Goal: Task Accomplishment & Management: Complete application form

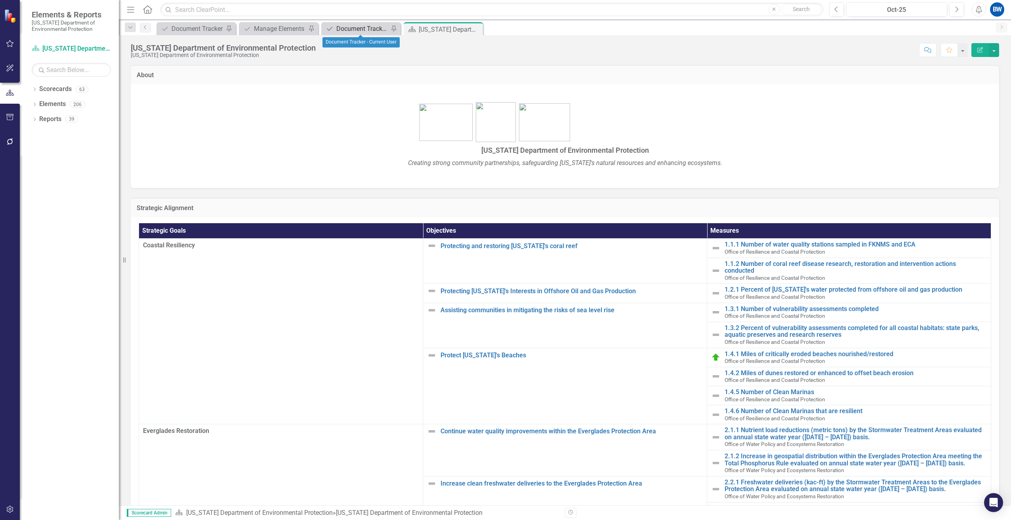
click at [354, 27] on div "Document Tracker - Current User" at bounding box center [362, 29] width 52 height 10
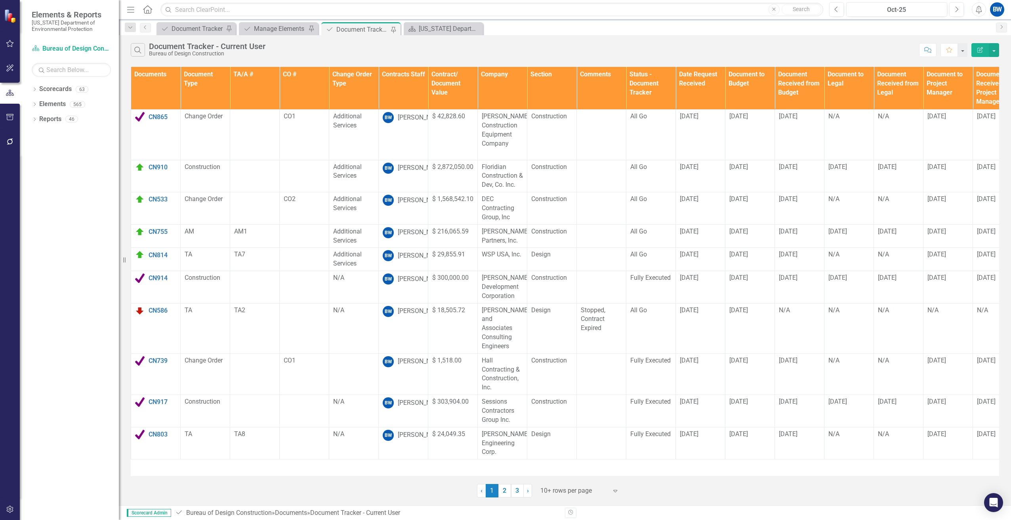
click at [552, 491] on div at bounding box center [573, 491] width 67 height 11
click at [551, 465] on div "100+ rows per page" at bounding box center [581, 464] width 74 height 9
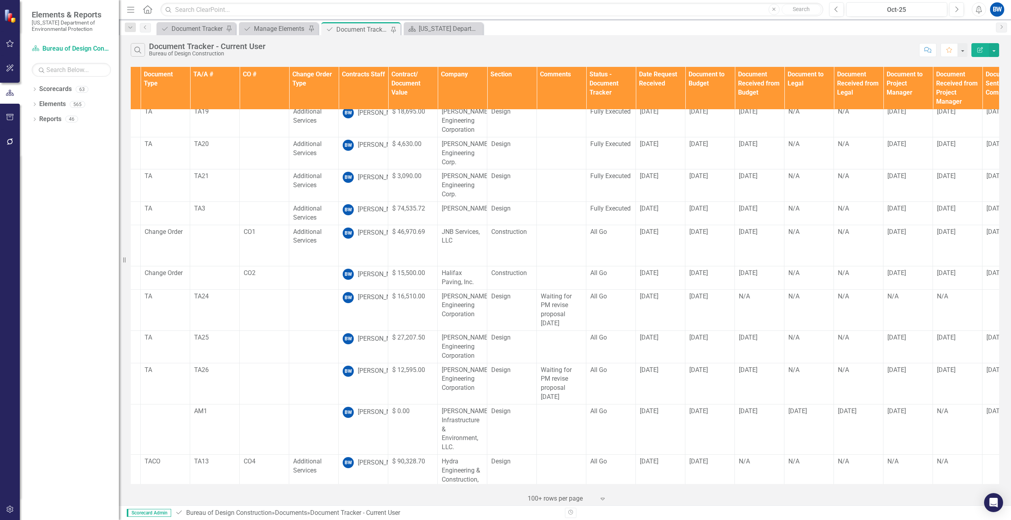
scroll to position [419, 0]
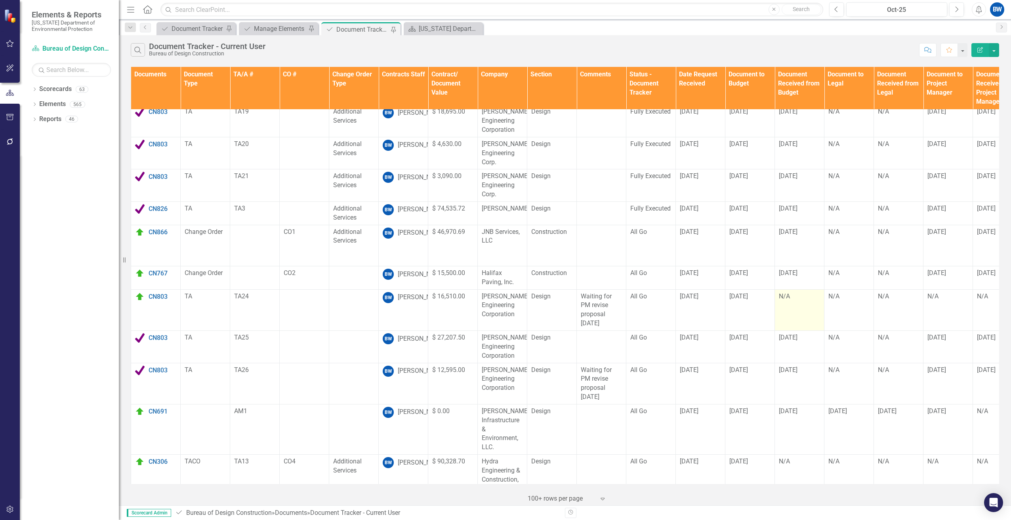
click at [795, 289] on td "N/A" at bounding box center [799, 309] width 49 height 41
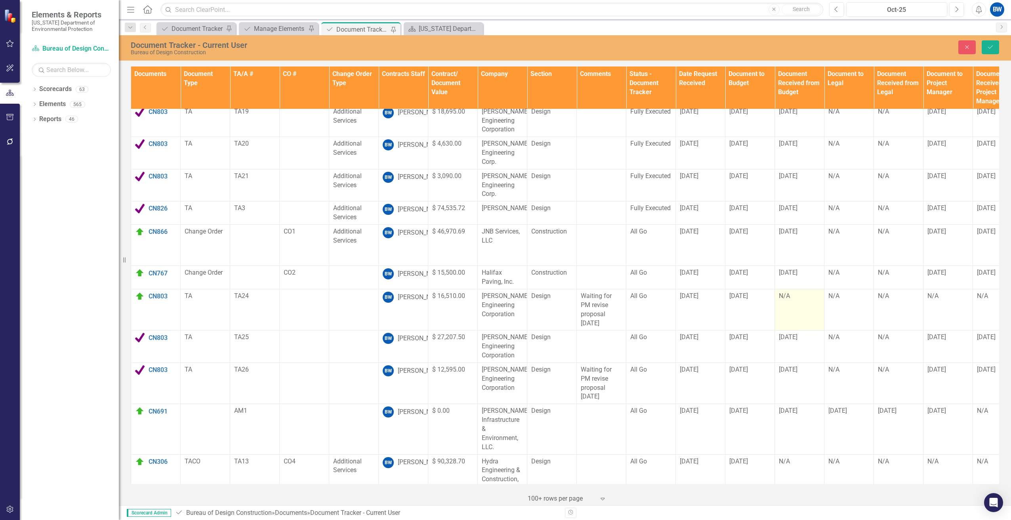
scroll to position [419, 0]
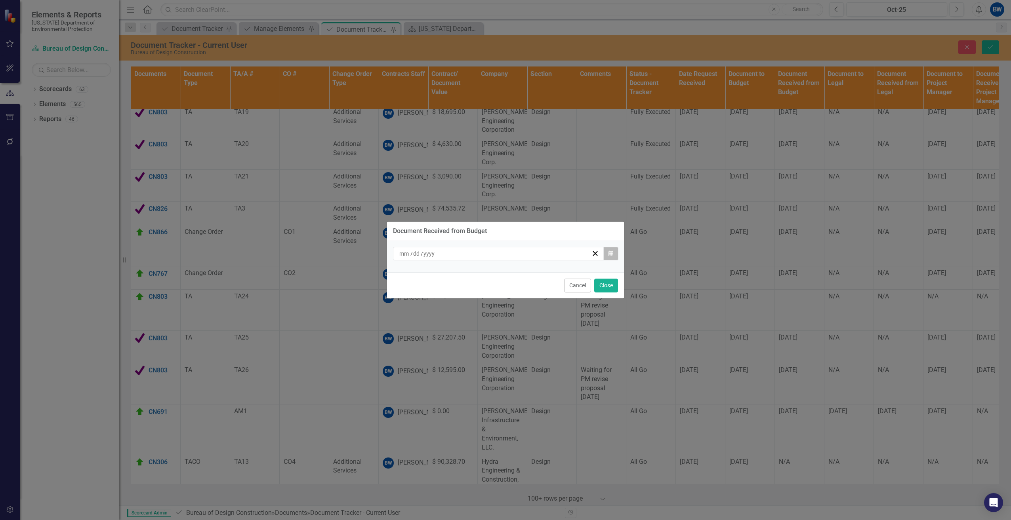
click at [609, 253] on icon "Calendar" at bounding box center [610, 254] width 5 height 6
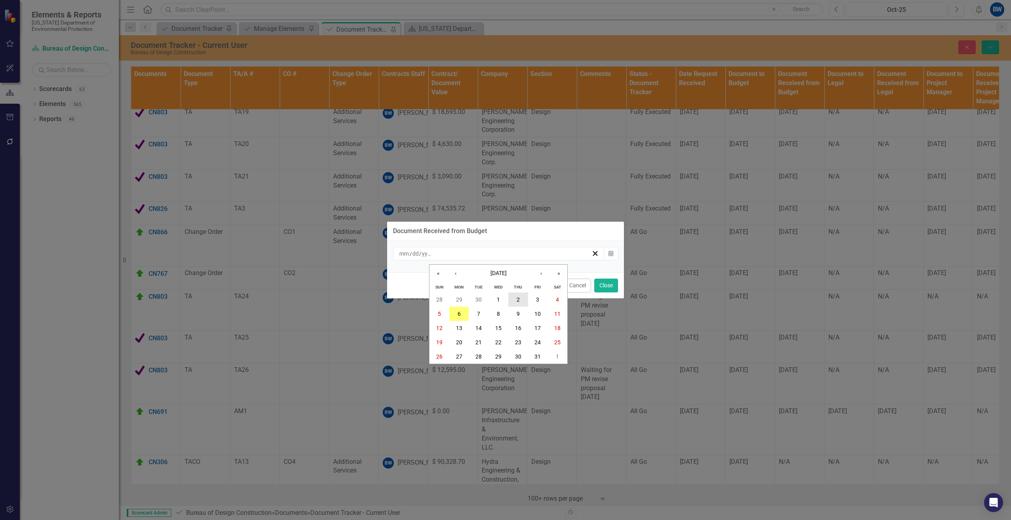
click at [522, 299] on button "2" at bounding box center [518, 300] width 20 height 14
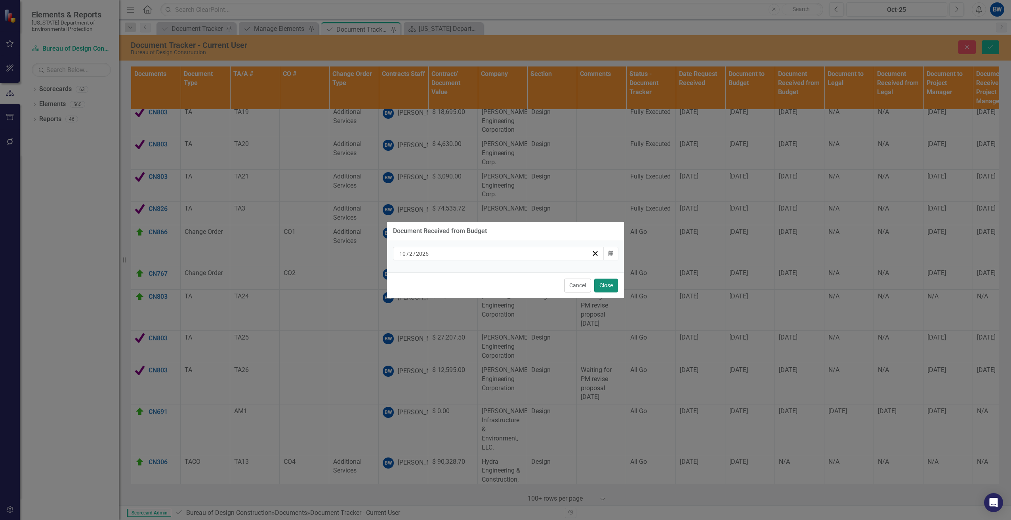
click at [609, 284] on button "Close" at bounding box center [606, 286] width 24 height 14
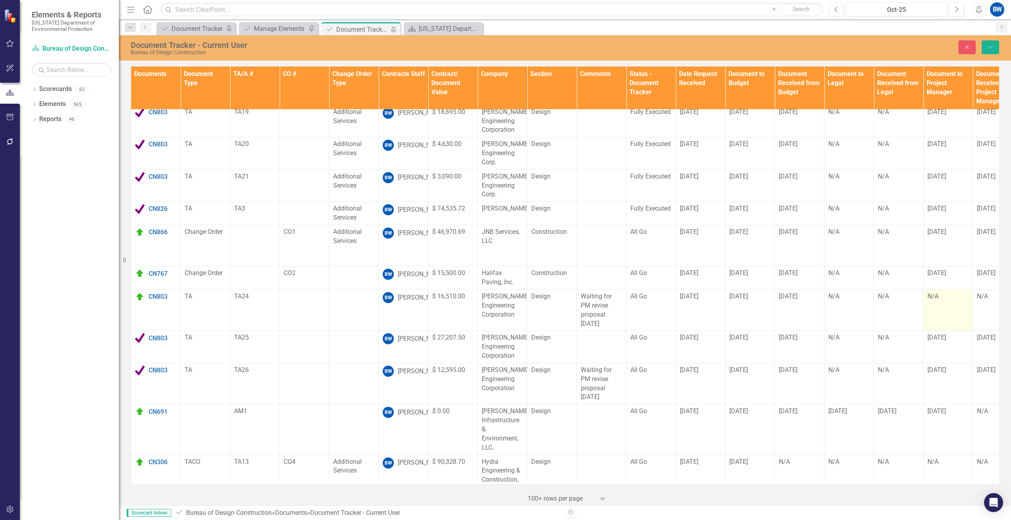
click at [941, 292] on div "N/A" at bounding box center [947, 296] width 41 height 9
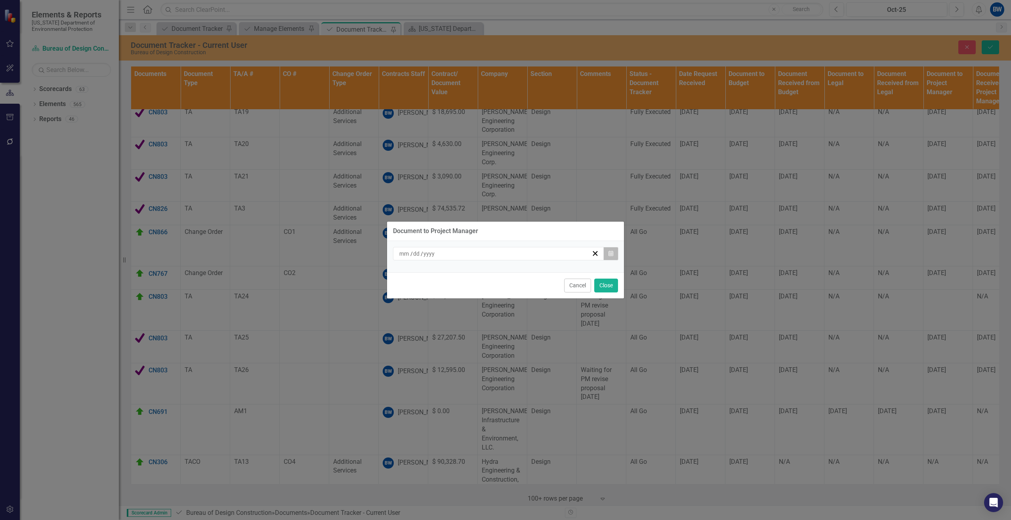
click at [617, 251] on button "Calendar" at bounding box center [610, 253] width 15 height 13
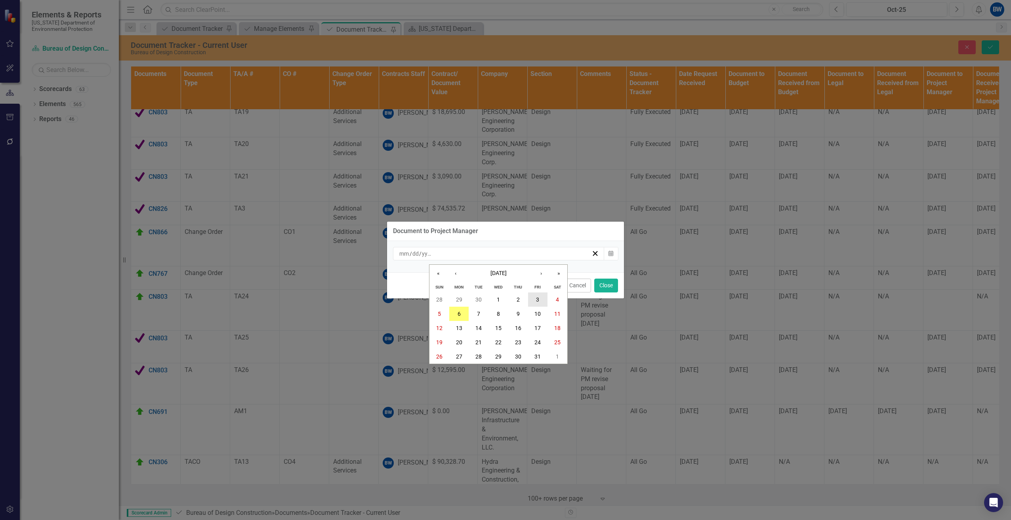
click at [537, 295] on button "3" at bounding box center [538, 300] width 20 height 14
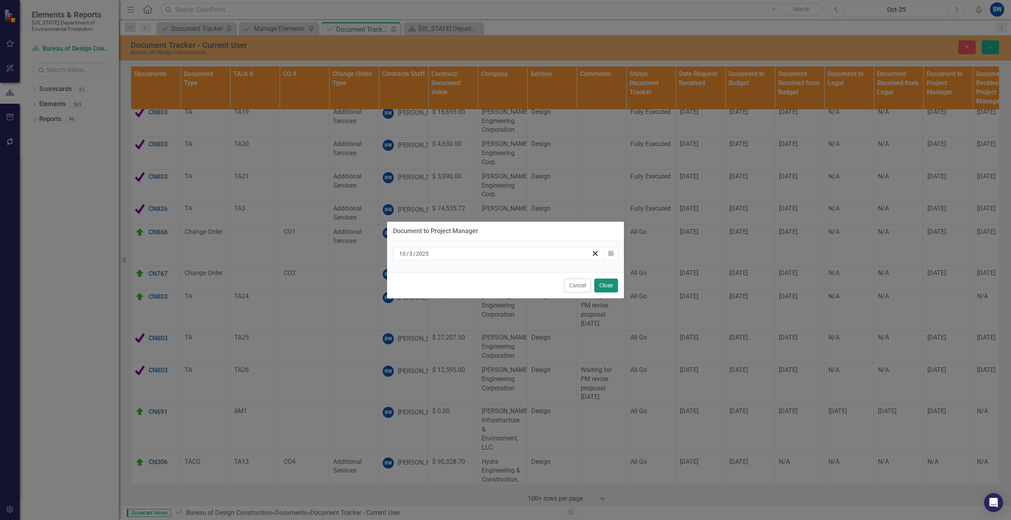
click at [607, 286] on button "Close" at bounding box center [606, 286] width 24 height 14
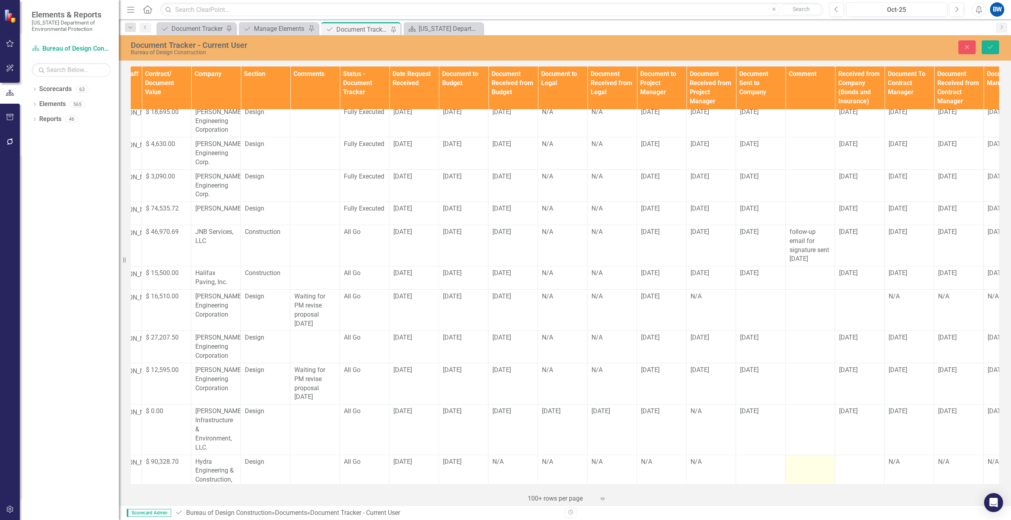
scroll to position [419, 299]
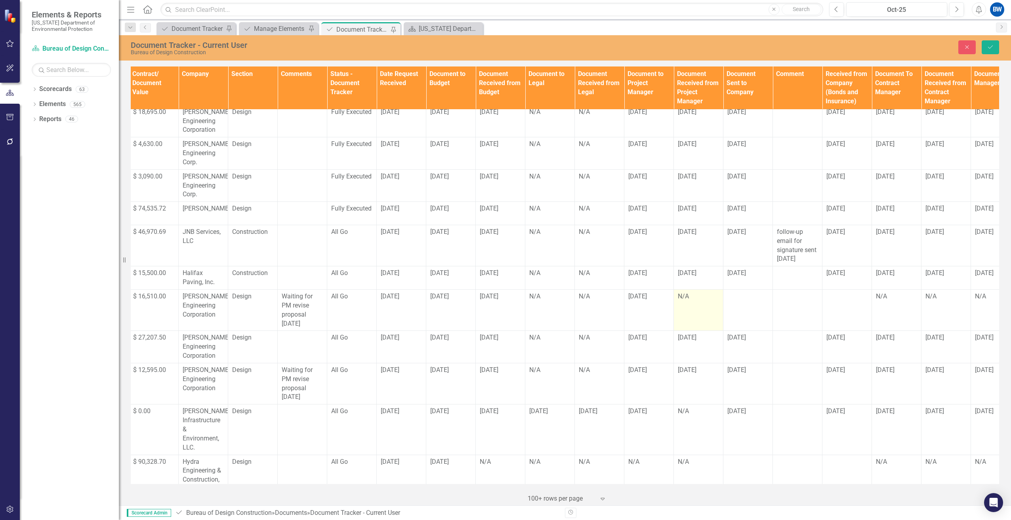
click at [692, 290] on td "N/A" at bounding box center [698, 310] width 49 height 41
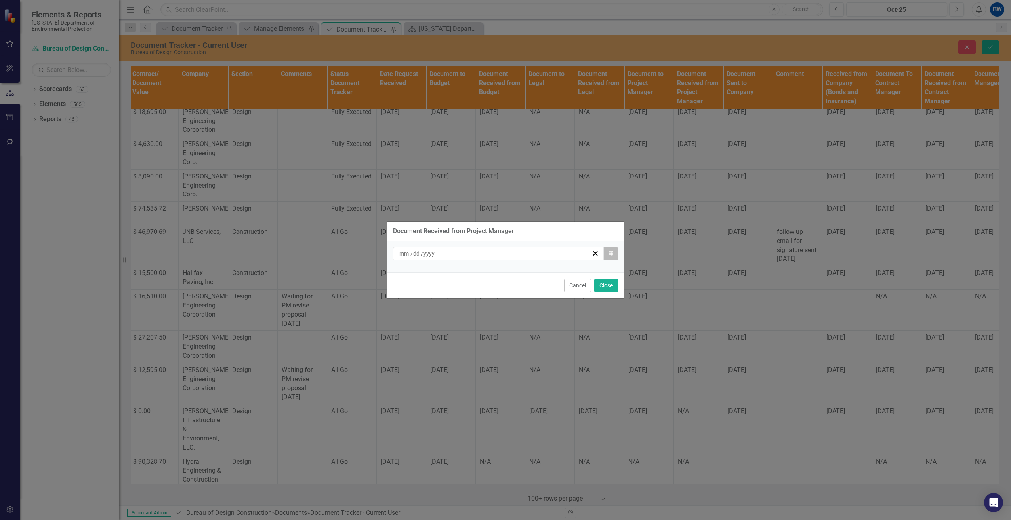
click at [612, 251] on icon "button" at bounding box center [610, 254] width 5 height 6
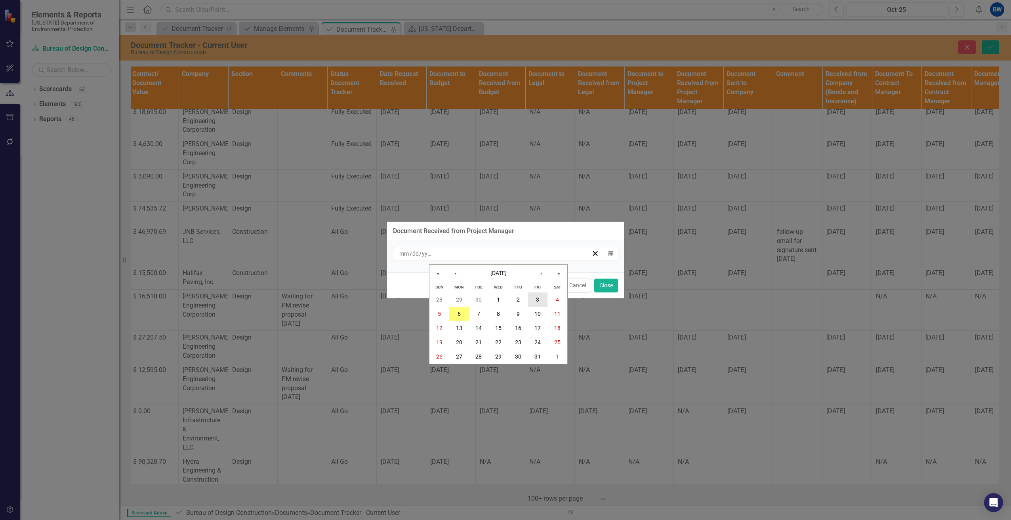
click at [533, 300] on button "3" at bounding box center [538, 300] width 20 height 14
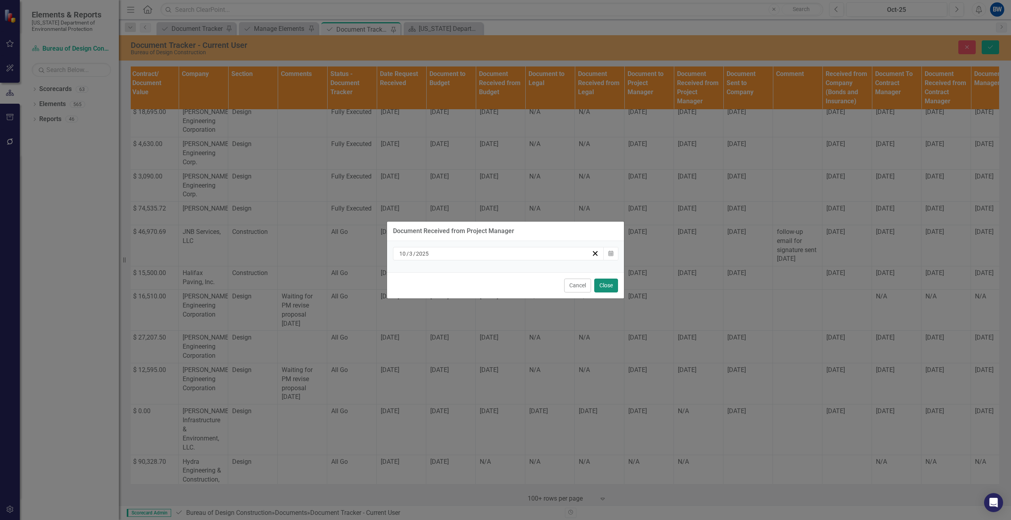
click at [602, 286] on button "Close" at bounding box center [606, 286] width 24 height 14
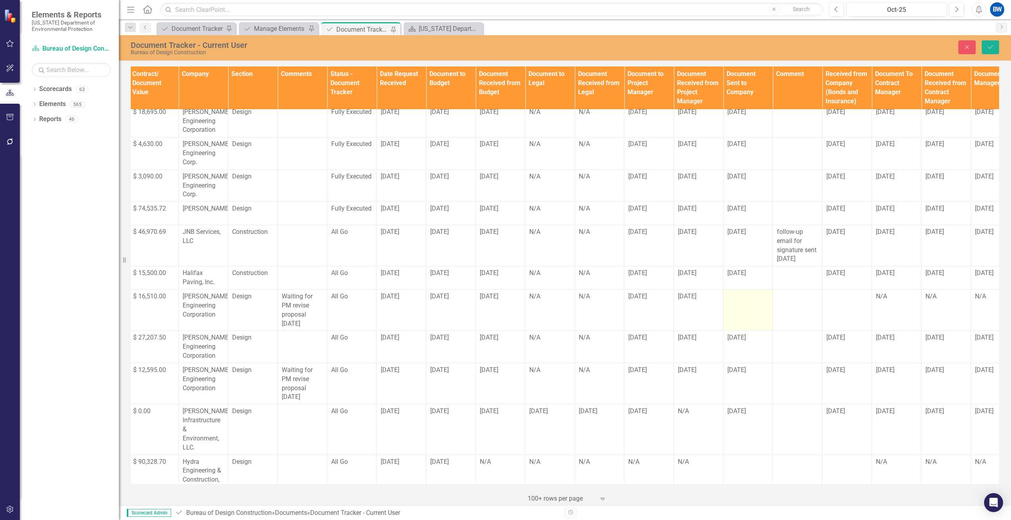
click at [744, 290] on td at bounding box center [747, 310] width 49 height 41
click at [744, 292] on input "text" at bounding box center [747, 299] width 41 height 15
type input "[DATE]"
click at [787, 292] on div at bounding box center [797, 297] width 41 height 10
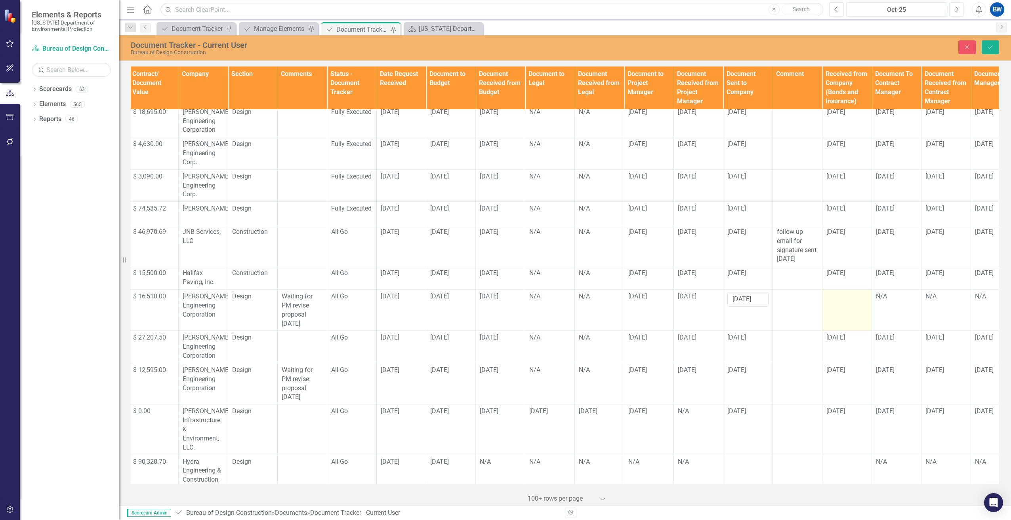
click at [836, 292] on div at bounding box center [846, 297] width 41 height 10
click at [883, 292] on div "N/A" at bounding box center [896, 296] width 41 height 9
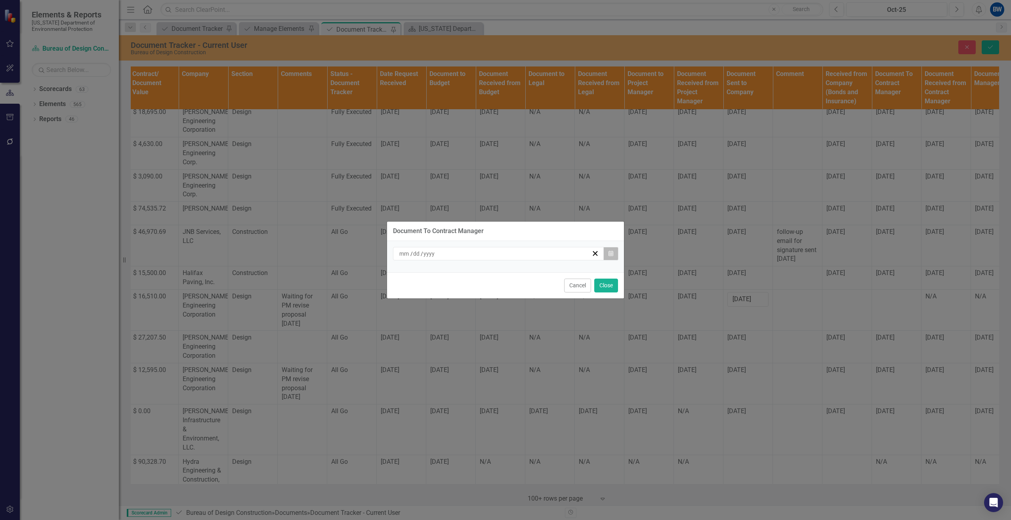
click at [608, 253] on icon "Calendar" at bounding box center [610, 254] width 5 height 6
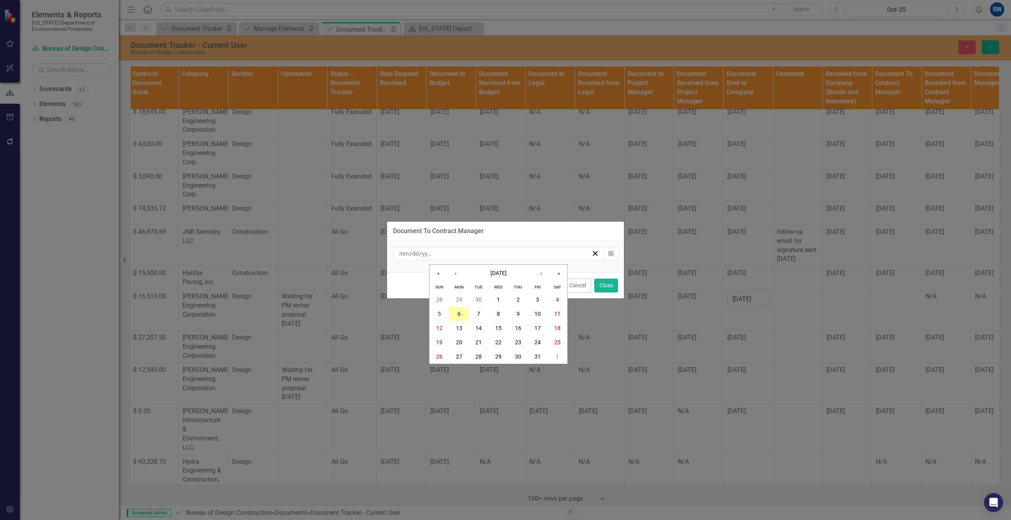
click at [461, 316] on button "6" at bounding box center [459, 314] width 20 height 14
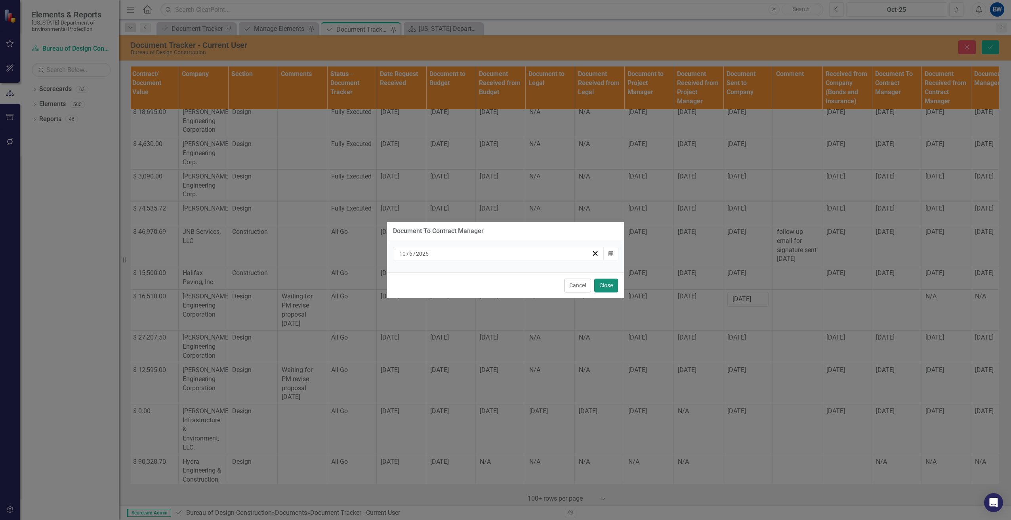
click at [602, 285] on button "Close" at bounding box center [606, 286] width 24 height 14
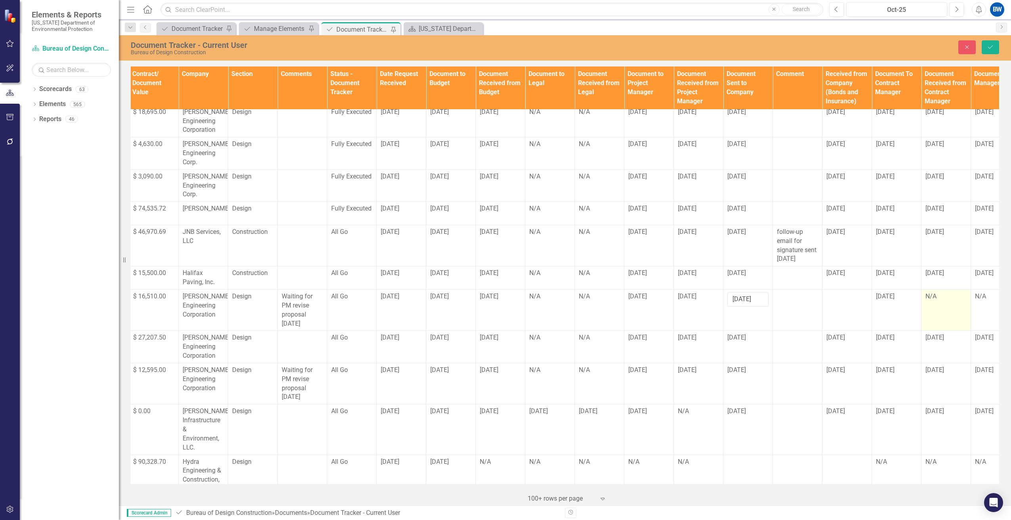
click at [931, 293] on td "N/A" at bounding box center [945, 310] width 49 height 41
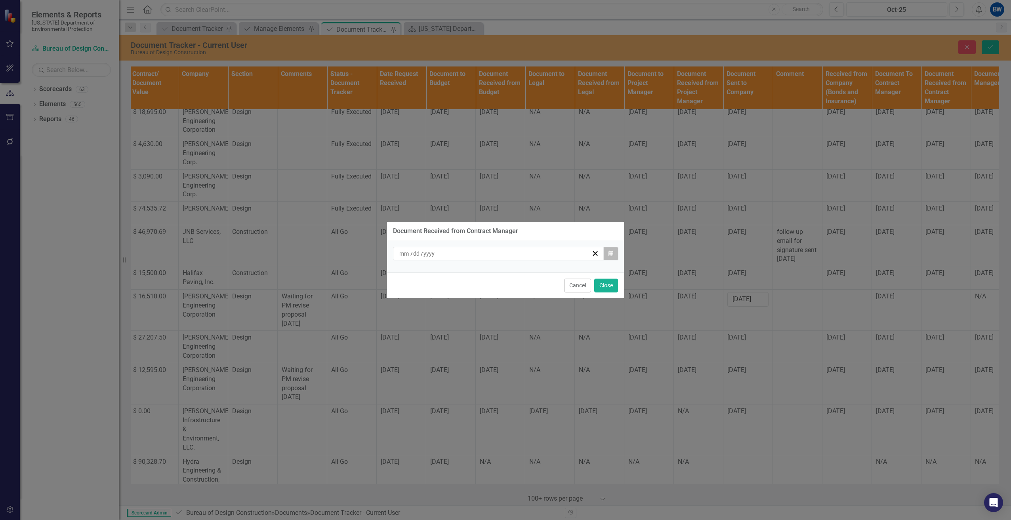
click at [608, 253] on icon "Calendar" at bounding box center [610, 254] width 5 height 6
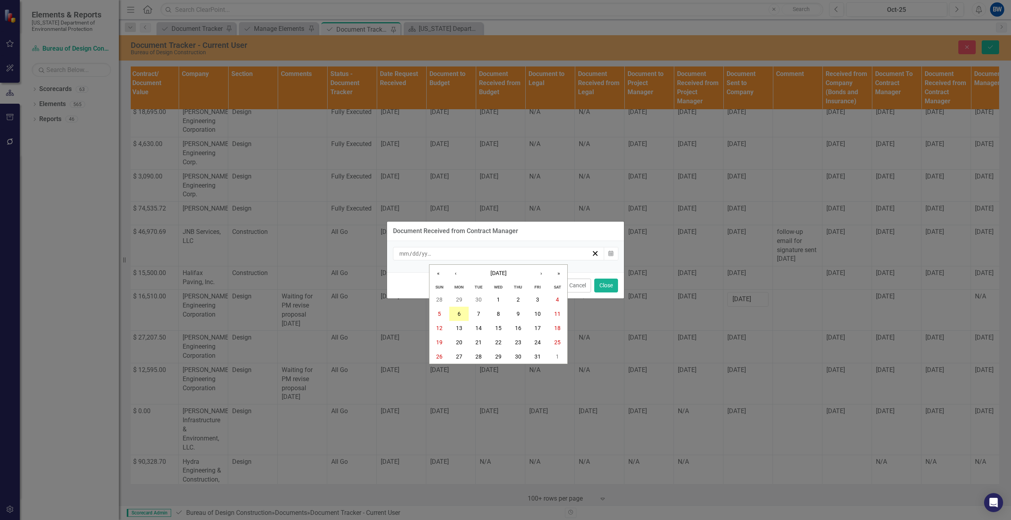
click at [466, 308] on button "6" at bounding box center [459, 314] width 20 height 14
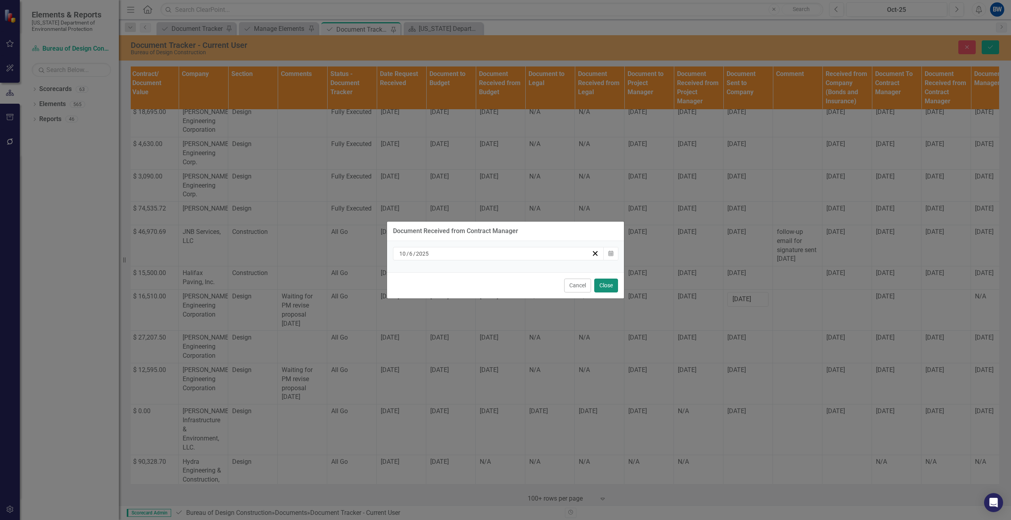
click at [597, 283] on button "Close" at bounding box center [606, 286] width 24 height 14
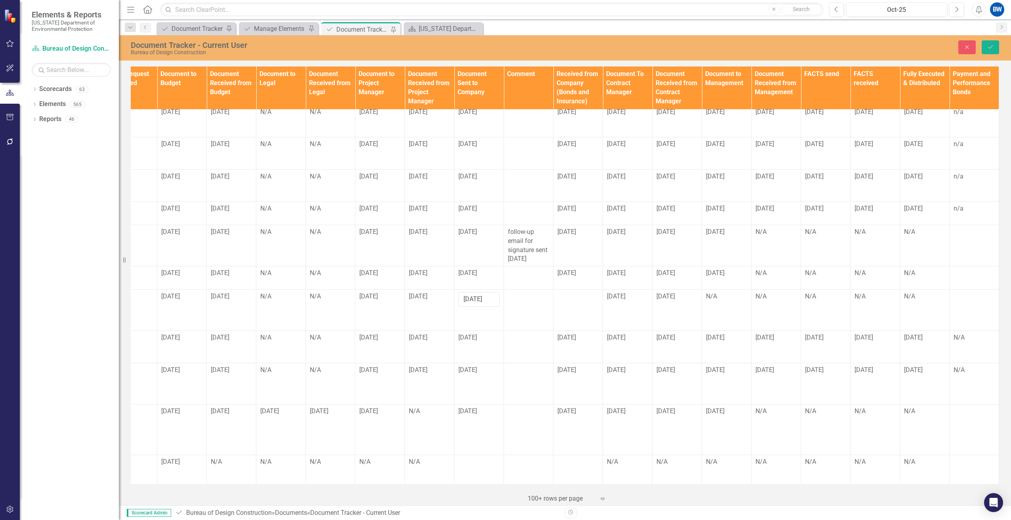
scroll to position [419, 574]
drag, startPoint x: 711, startPoint y: 267, endPoint x: 711, endPoint y: 281, distance: 13.5
click at [711, 281] on tbody "CN865 Edit Edit Document Link Open Element Change Order CO1 Additional Services…" at bounding box center [280, 93] width 1435 height 806
drag, startPoint x: 711, startPoint y: 281, endPoint x: 713, endPoint y: 296, distance: 15.5
click at [713, 296] on td "N/A" at bounding box center [726, 310] width 49 height 41
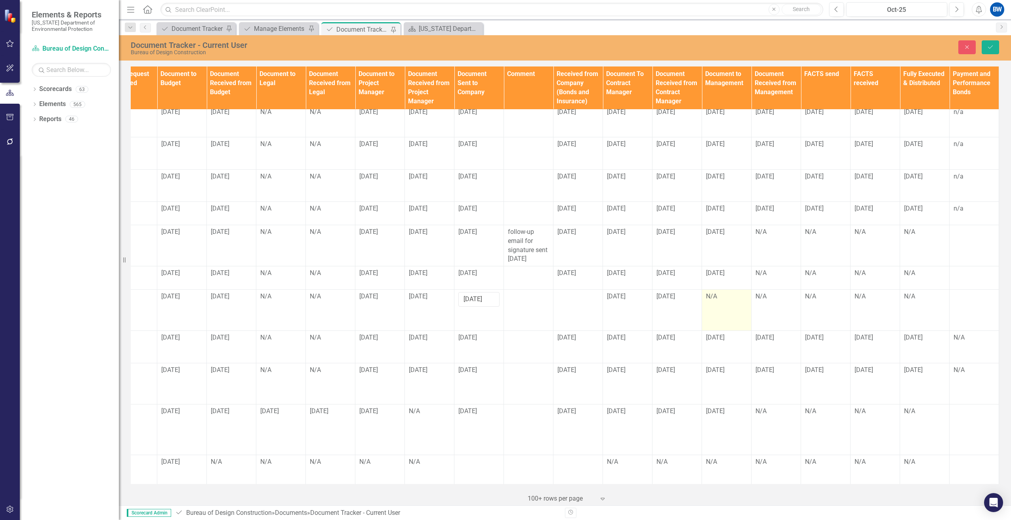
click at [718, 292] on div "N/A" at bounding box center [726, 296] width 41 height 9
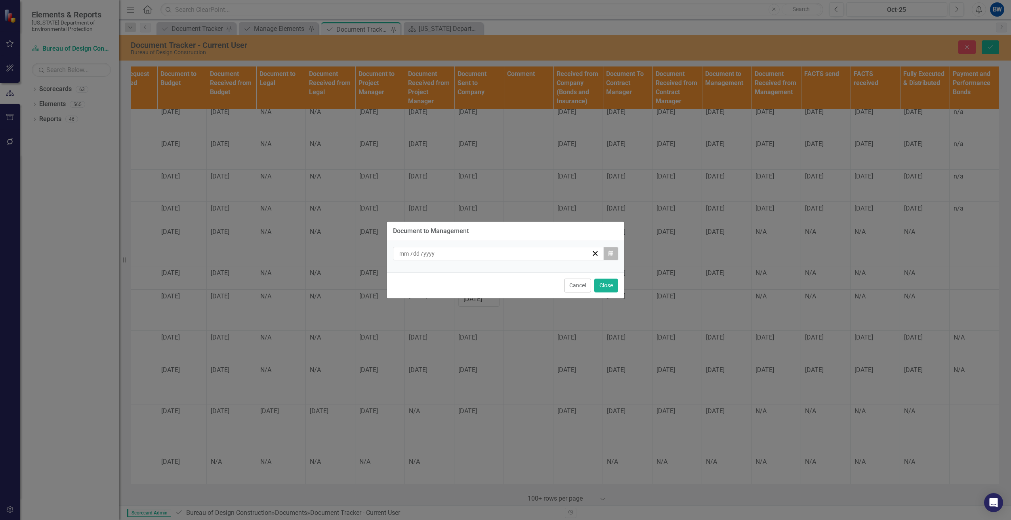
click at [610, 251] on icon "Calendar" at bounding box center [610, 254] width 5 height 6
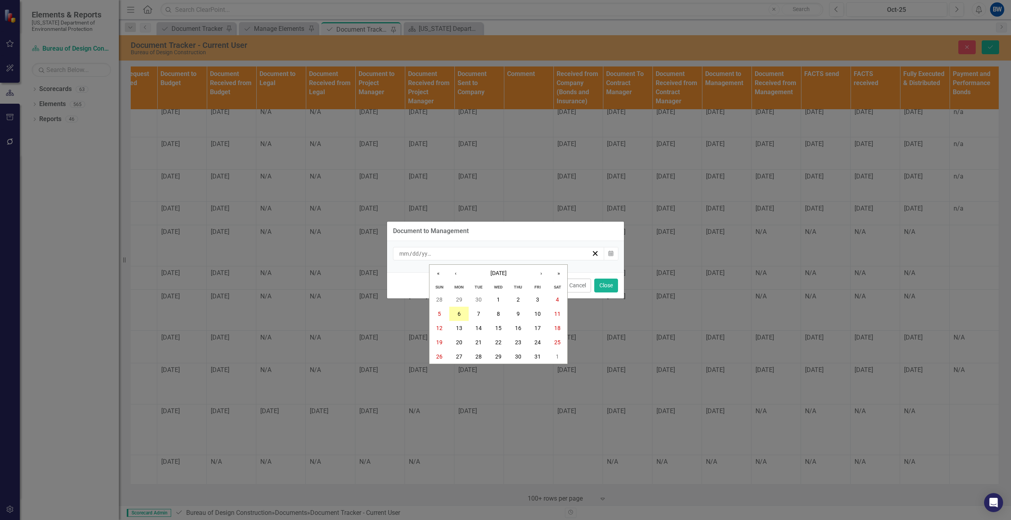
click at [462, 314] on button "6" at bounding box center [459, 314] width 20 height 14
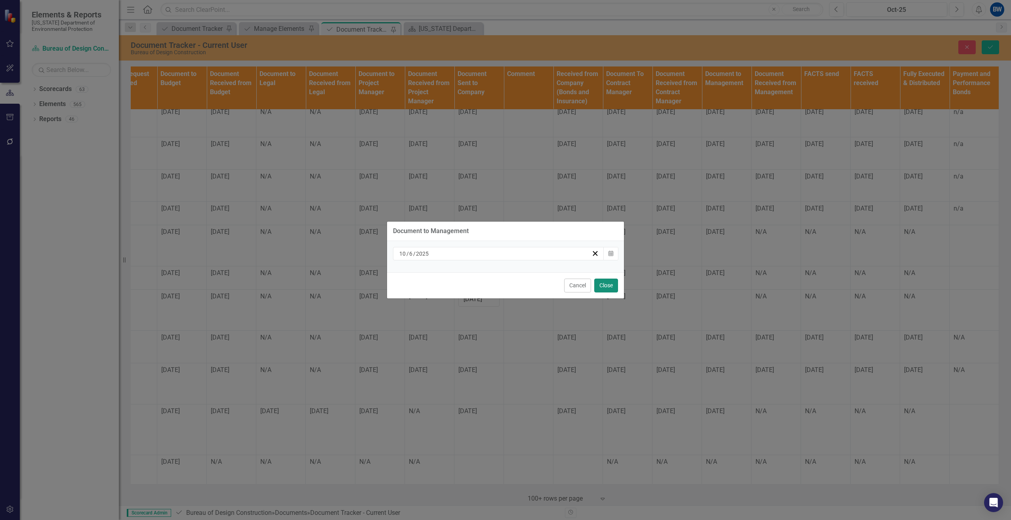
click at [611, 285] on button "Close" at bounding box center [606, 286] width 24 height 14
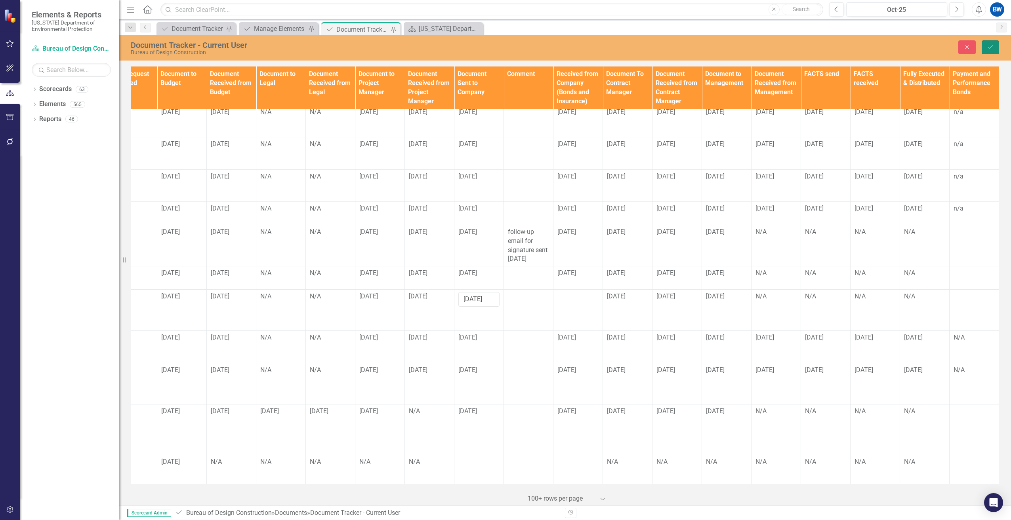
click at [988, 47] on icon "Save" at bounding box center [989, 47] width 7 height 6
